Goal: Check status: Check status

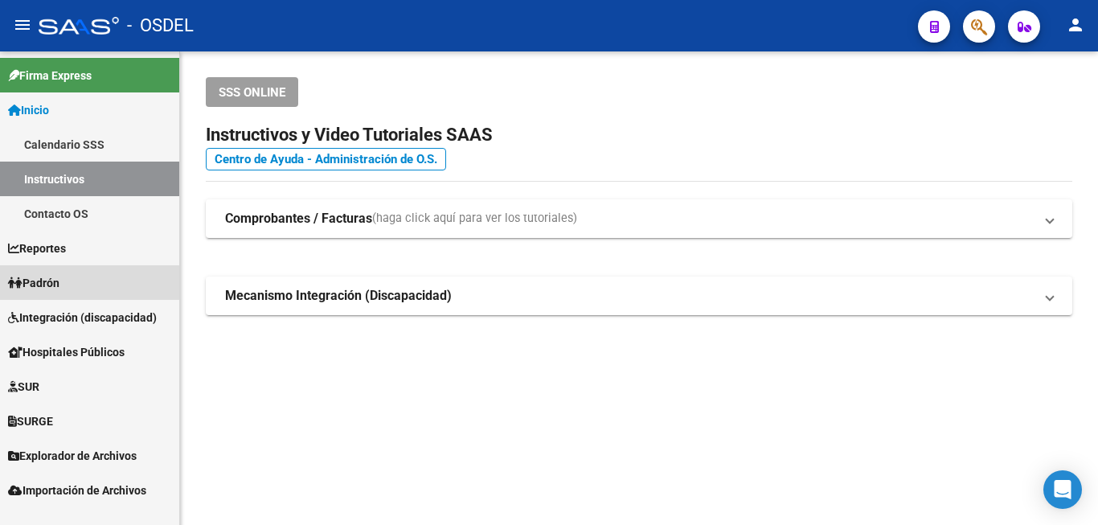
click at [76, 283] on link "Padrón" at bounding box center [89, 282] width 179 height 35
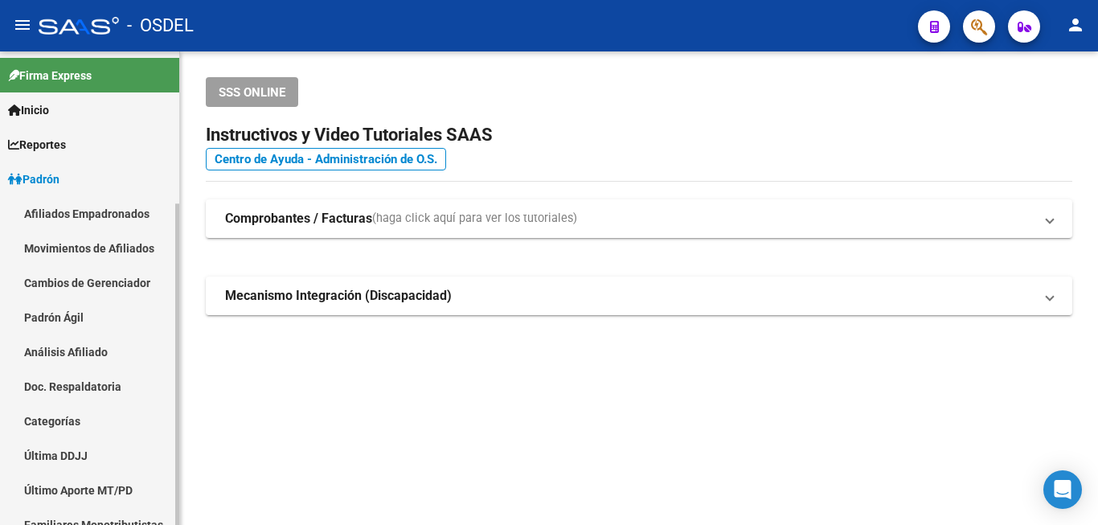
click at [93, 348] on link "Análisis Afiliado" at bounding box center [89, 351] width 179 height 35
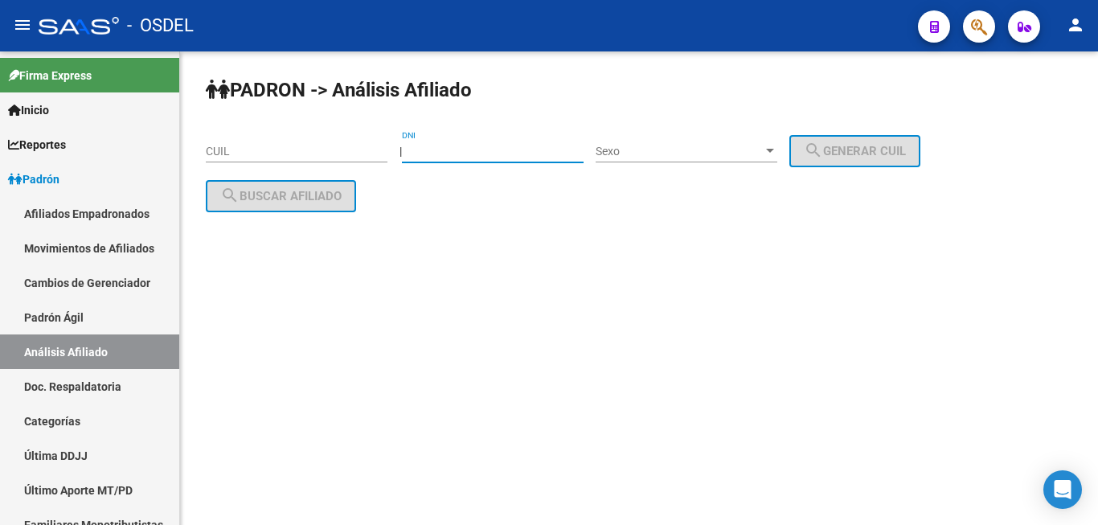
click at [484, 150] on input "DNI" at bounding box center [493, 152] width 182 height 14
type input "17902507"
click at [656, 153] on span "Sexo" at bounding box center [679, 152] width 167 height 14
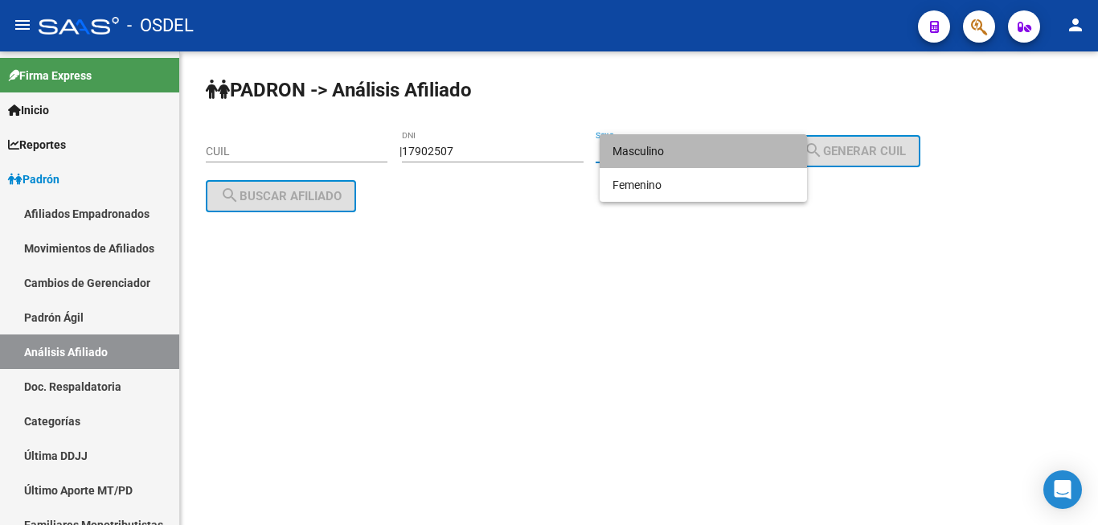
click at [671, 150] on span "Masculino" at bounding box center [704, 151] width 182 height 34
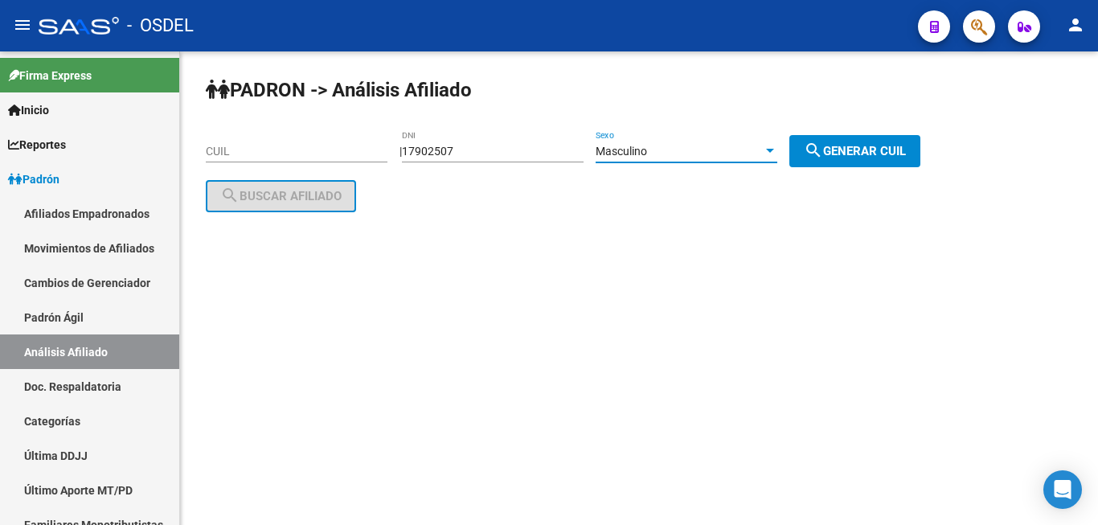
click at [892, 144] on span "search Generar CUIL" at bounding box center [855, 151] width 102 height 14
type input "20-17902507-9"
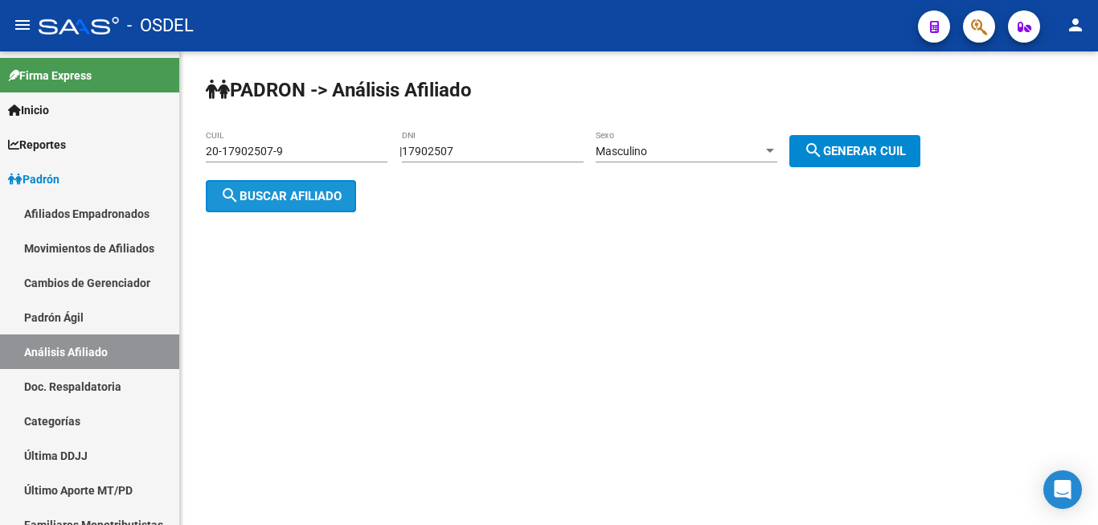
click at [260, 198] on span "search Buscar afiliado" at bounding box center [280, 196] width 121 height 14
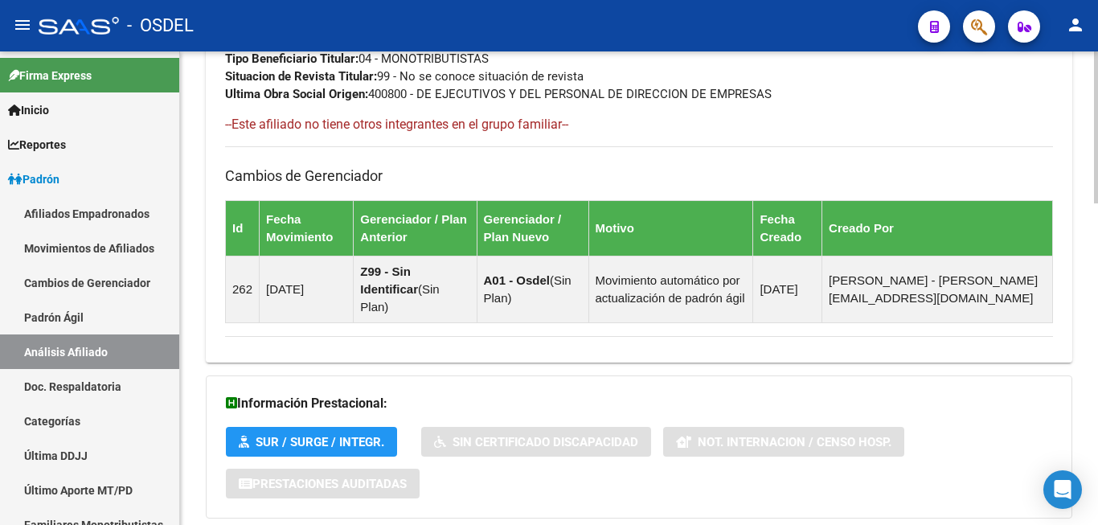
scroll to position [998, 0]
